Goal: Information Seeking & Learning: Find specific fact

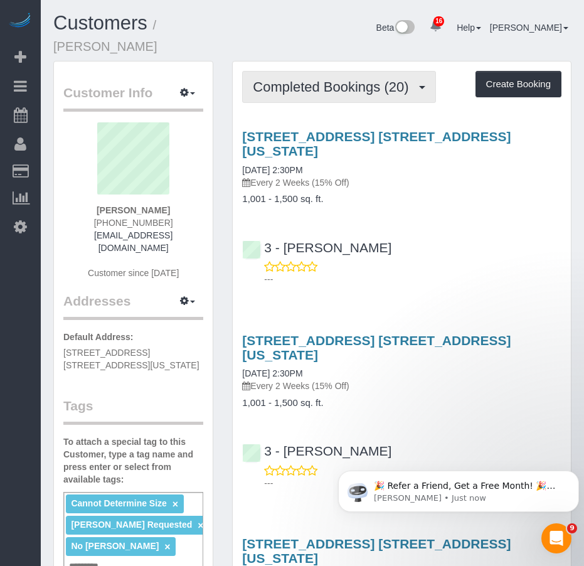
click at [311, 79] on span "Completed Bookings (20)" at bounding box center [334, 87] width 162 height 16
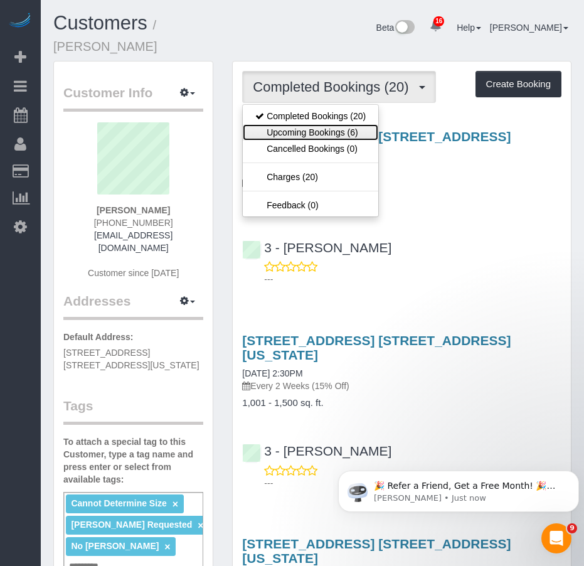
click at [296, 124] on link "Upcoming Bookings (6)" at bounding box center [310, 132] width 135 height 16
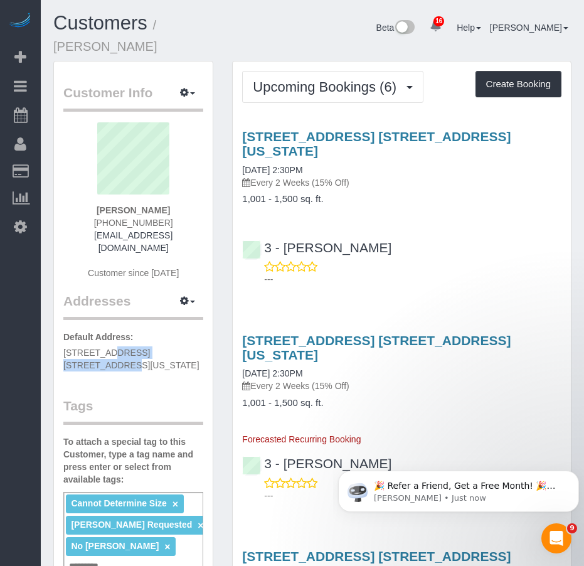
drag, startPoint x: 66, startPoint y: 324, endPoint x: 152, endPoint y: 321, distance: 86.6
click at [152, 348] on span "[STREET_ADDRESS] [STREET_ADDRESS][US_STATE]" at bounding box center [131, 359] width 136 height 23
click at [146, 338] on p "Default Address: [STREET_ADDRESS] [STREET_ADDRESS][US_STATE]" at bounding box center [133, 351] width 140 height 41
click at [154, 344] on div "Customer Info Edit Contact Info Send Message Email Preferences Special Sales Ta…" at bounding box center [133, 537] width 159 height 953
drag, startPoint x: 71, startPoint y: 325, endPoint x: 183, endPoint y: 326, distance: 112.3
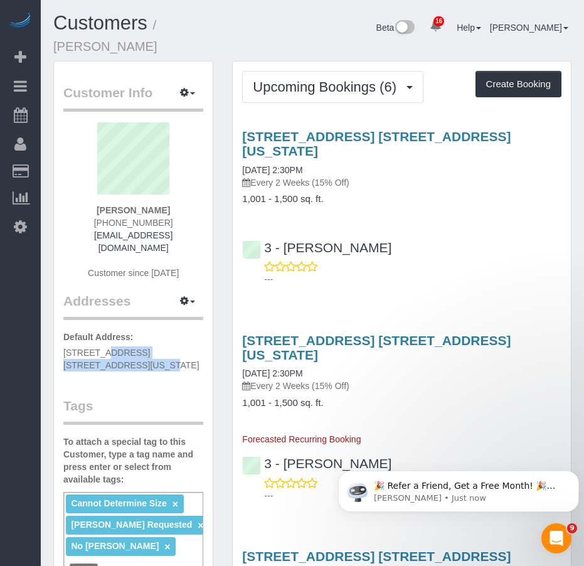
click at [183, 326] on div "Customer Info Edit Contact Info Send Message Email Preferences Special Sales Ta…" at bounding box center [133, 537] width 159 height 953
copy span "[STREET_ADDRESS] 30F"
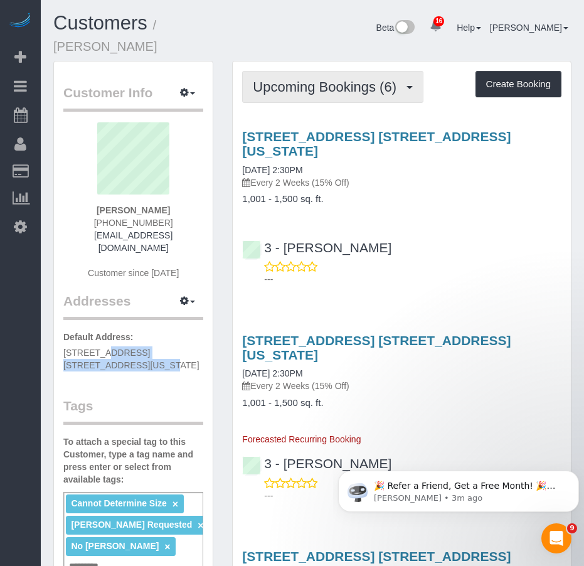
click at [299, 79] on span "Upcoming Bookings (6)" at bounding box center [328, 87] width 150 height 16
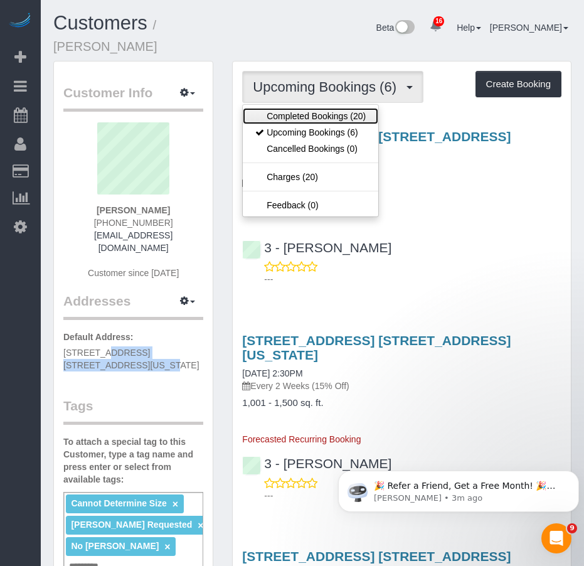
click at [295, 108] on link "Completed Bookings (20)" at bounding box center [310, 116] width 135 height 16
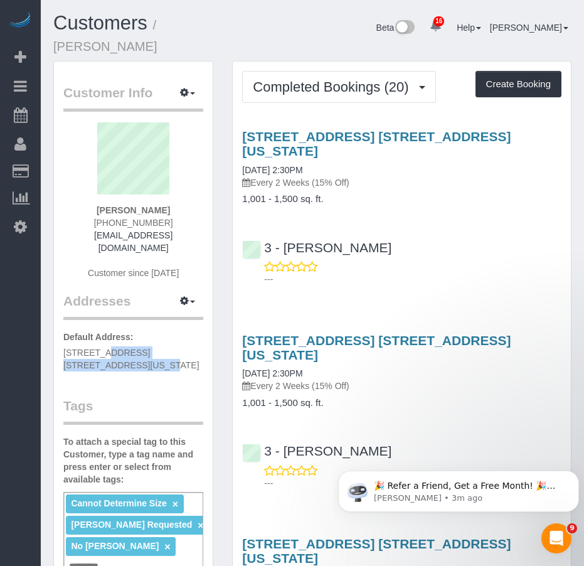
drag, startPoint x: 323, startPoint y: 142, endPoint x: 235, endPoint y: 141, distance: 87.8
click at [235, 141] on div "[STREET_ADDRESS] [STREET_ADDRESS][US_STATE] [DATE] 2:30PM Every 2 Weeks (15% Of…" at bounding box center [402, 166] width 338 height 75
copy link "[DATE] 2:30PM"
